Goal: Use online tool/utility: Utilize a website feature to perform a specific function

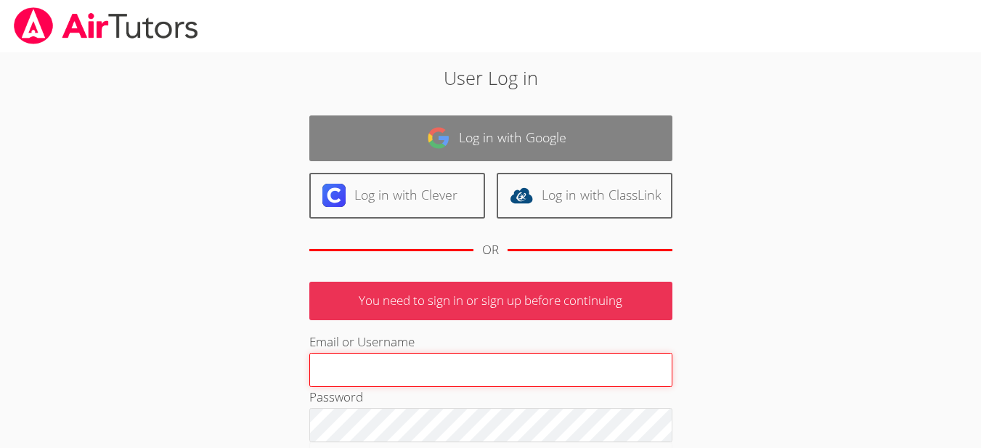
type input "dorotheelaguerre@airtutors.org"
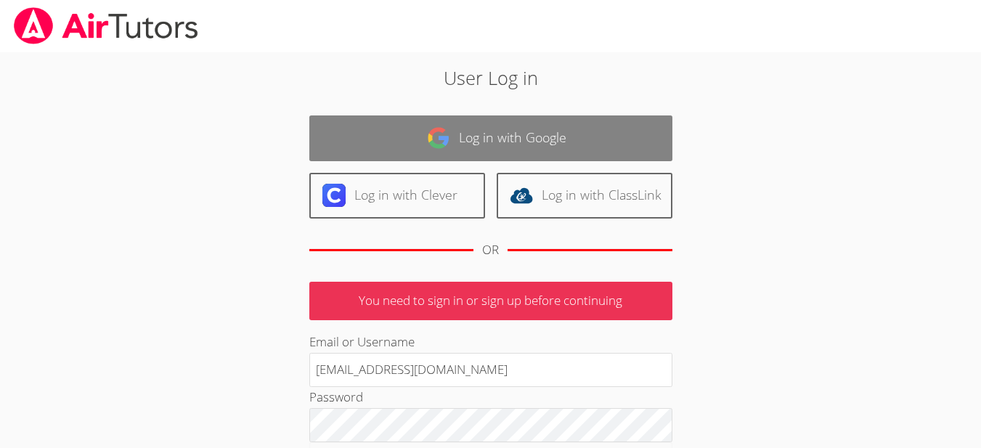
click at [497, 139] on link "Log in with Google" at bounding box center [490, 138] width 363 height 46
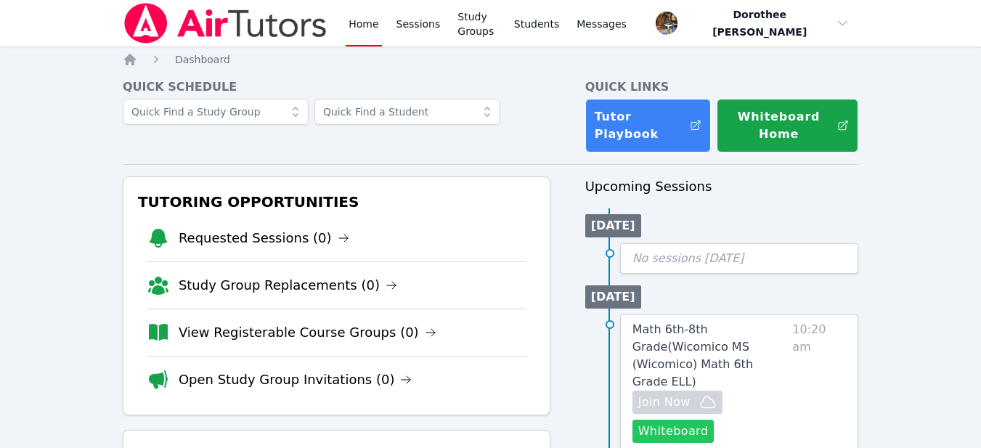
click at [680, 420] on button "Whiteboard" at bounding box center [673, 431] width 82 height 23
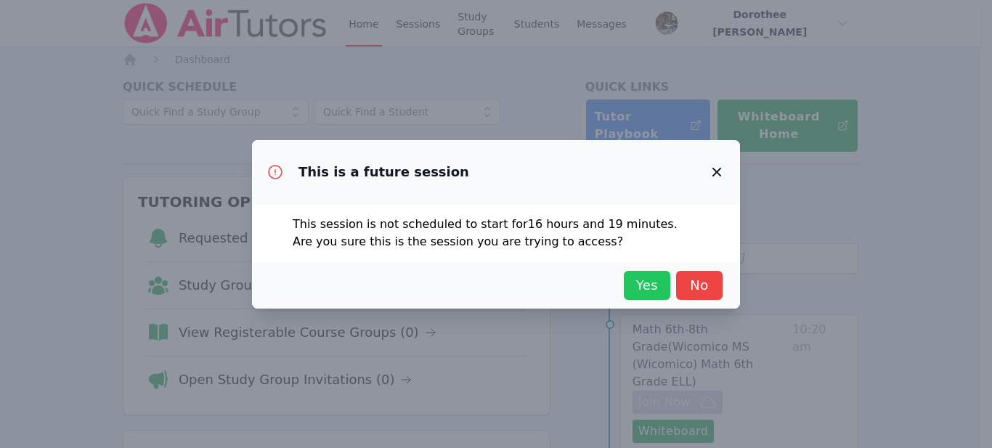
click at [639, 285] on span "Yes" at bounding box center [647, 285] width 32 height 20
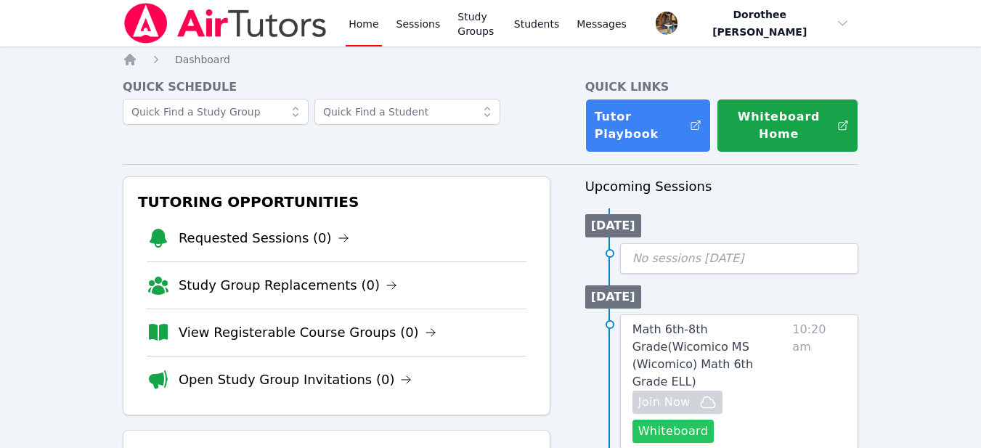
click at [648, 420] on button "Whiteboard" at bounding box center [673, 431] width 82 height 23
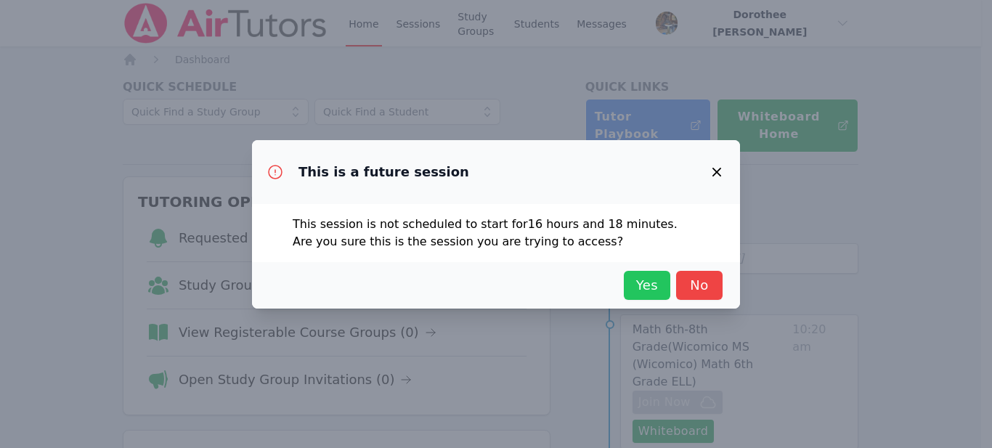
click at [636, 278] on span "Yes" at bounding box center [647, 285] width 32 height 20
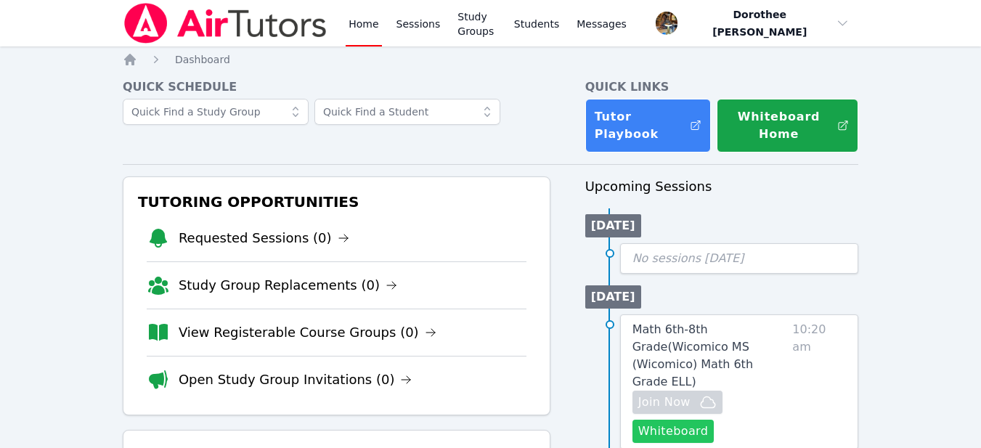
click at [666, 420] on button "Whiteboard" at bounding box center [673, 431] width 82 height 23
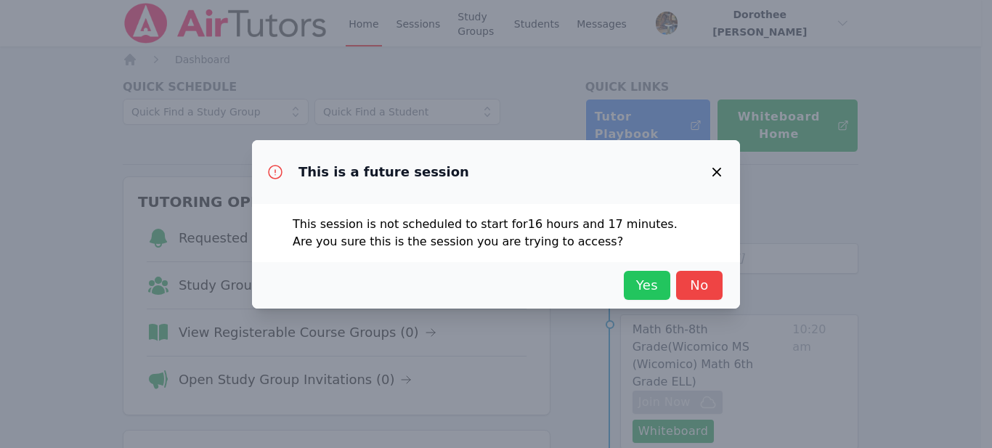
click at [643, 288] on span "Yes" at bounding box center [647, 285] width 32 height 20
